Goal: Task Accomplishment & Management: Use online tool/utility

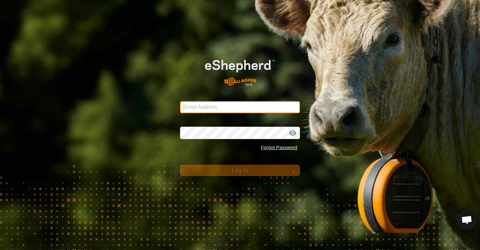
type input "[EMAIL_ADDRESS][DOMAIN_NAME]"
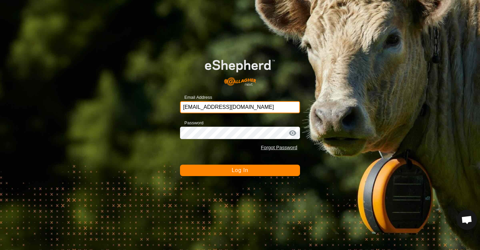
click at [249, 109] on input "[EMAIL_ADDRESS][DOMAIN_NAME]" at bounding box center [240, 107] width 120 height 12
click at [224, 170] on button "Log In" at bounding box center [240, 169] width 120 height 11
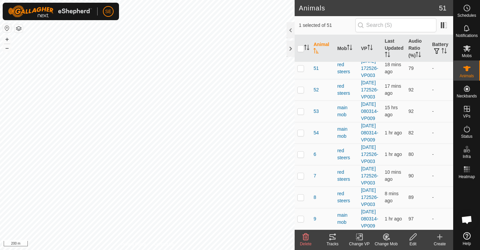
scroll to position [1002, 0]
checkbox input "false"
click at [470, 13] on span "Schedules" at bounding box center [467, 15] width 19 height 4
